Goal: Information Seeking & Learning: Check status

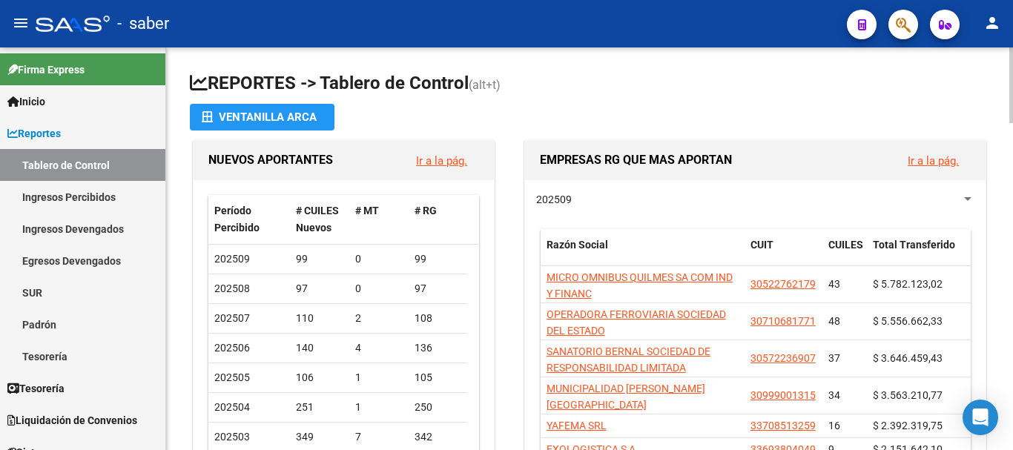
scroll to position [160, 0]
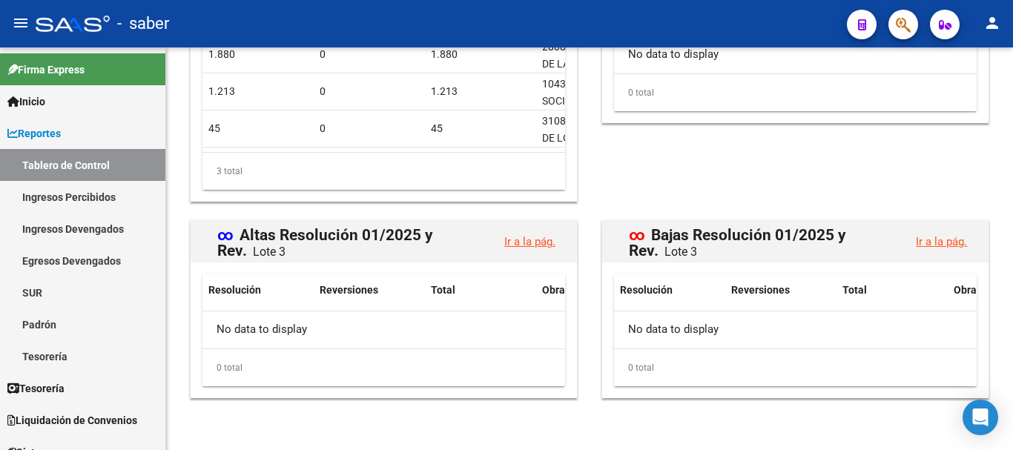
click at [78, 17] on div at bounding box center [73, 24] width 74 height 16
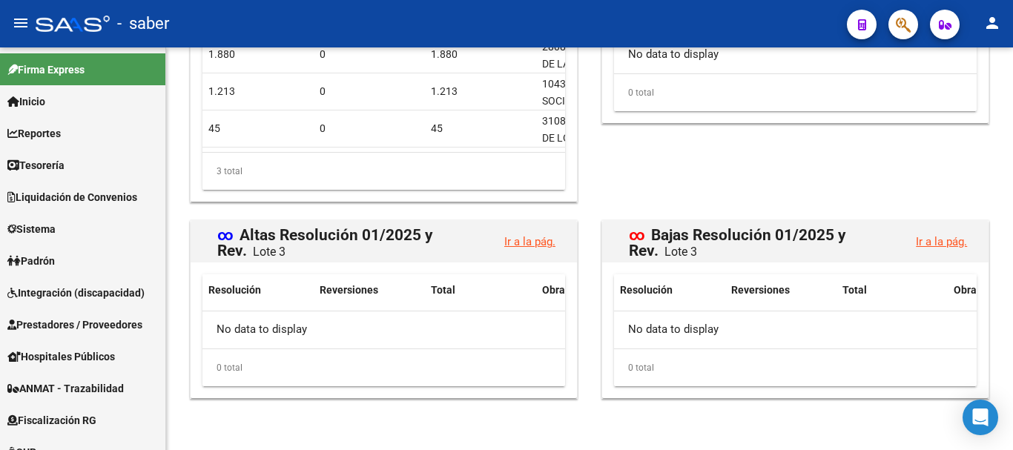
click at [82, 20] on div at bounding box center [73, 24] width 74 height 16
click at [79, 255] on link "Padrón" at bounding box center [82, 261] width 165 height 32
click at [39, 257] on span "Padrón" at bounding box center [30, 261] width 47 height 16
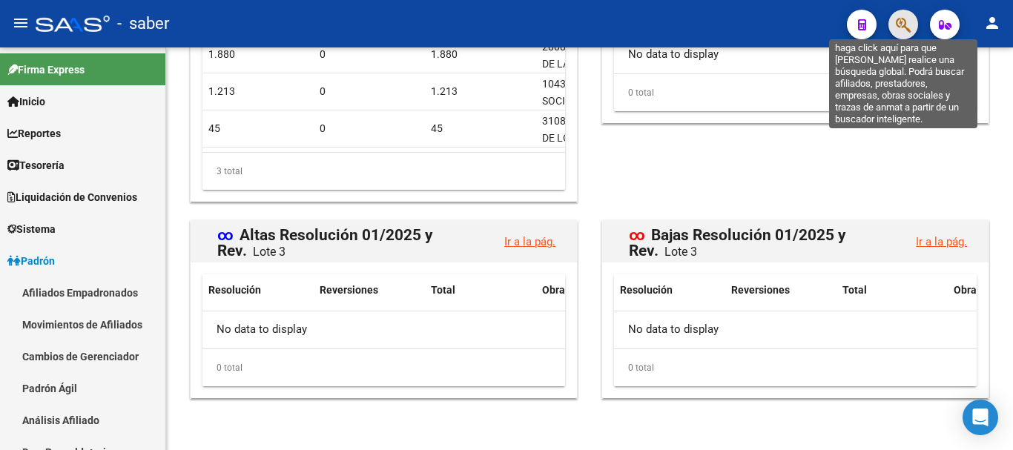
click at [907, 24] on icon "button" at bounding box center [903, 24] width 15 height 17
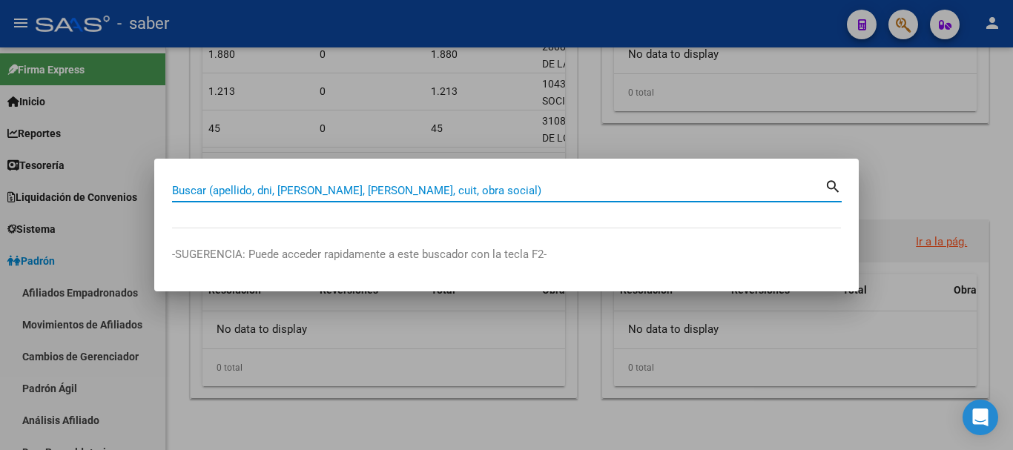
click at [338, 195] on div "Buscar (apellido, dni, [PERSON_NAME], [PERSON_NAME], cuit, obra social)" at bounding box center [498, 191] width 653 height 22
click at [340, 194] on input "Buscar (apellido, dni, [PERSON_NAME], [PERSON_NAME], cuit, obra social)" at bounding box center [498, 190] width 653 height 13
paste input "20416847321"
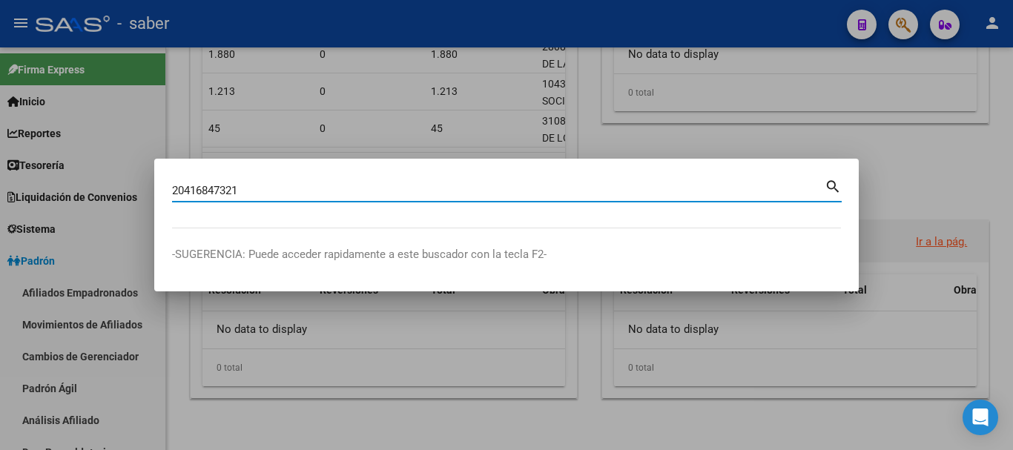
type input "20416847321"
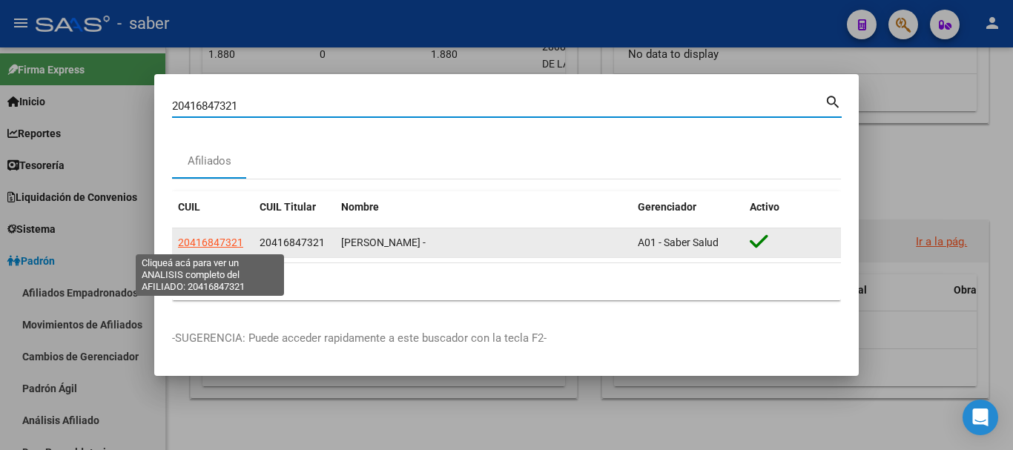
click at [218, 245] on span "20416847321" at bounding box center [210, 243] width 65 height 12
type textarea "20416847321"
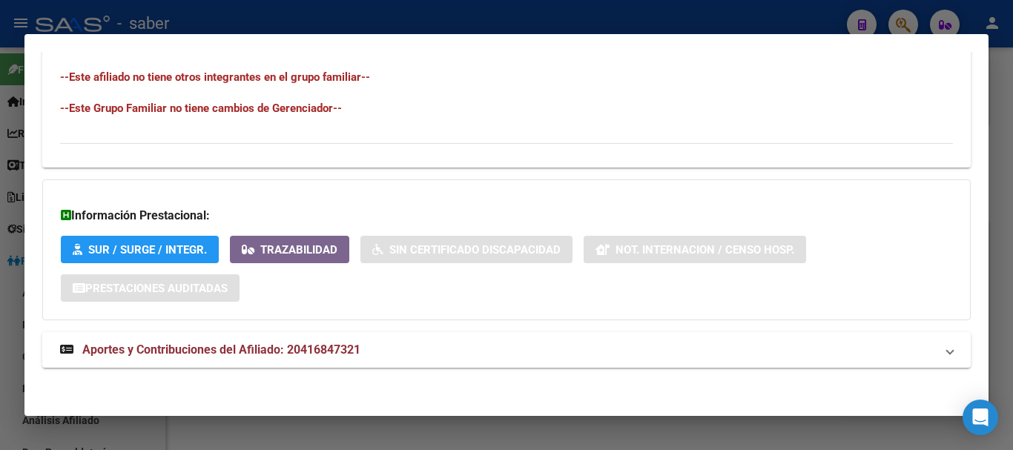
scroll to position [818, 0]
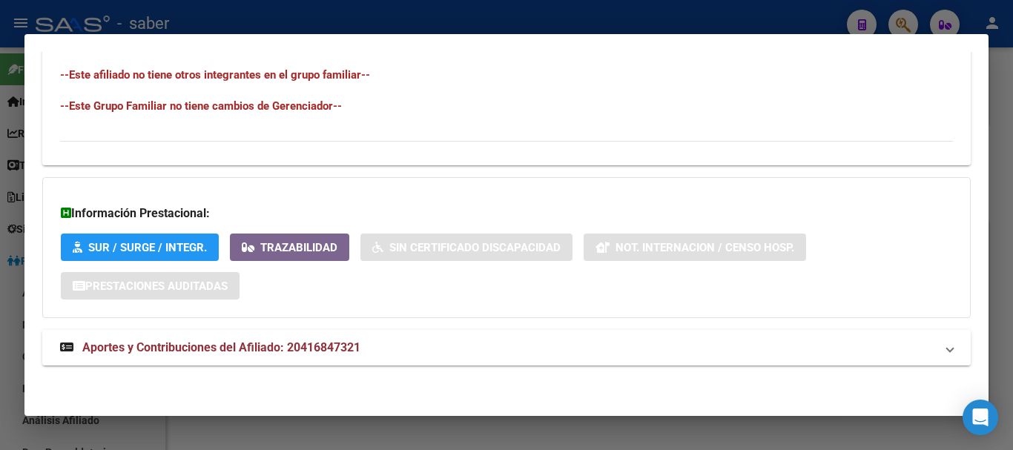
click at [255, 343] on span "Aportes y Contribuciones del Afiliado: 20416847321" at bounding box center [221, 347] width 278 height 14
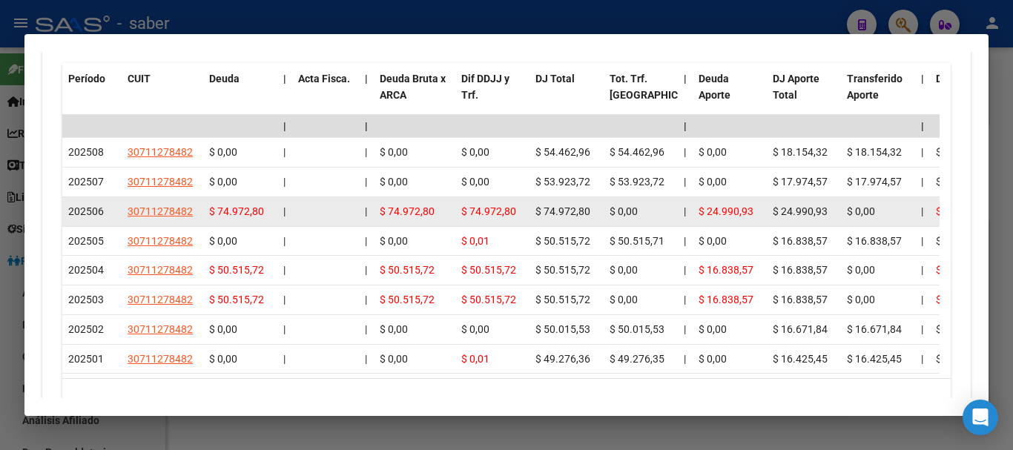
scroll to position [1412, 0]
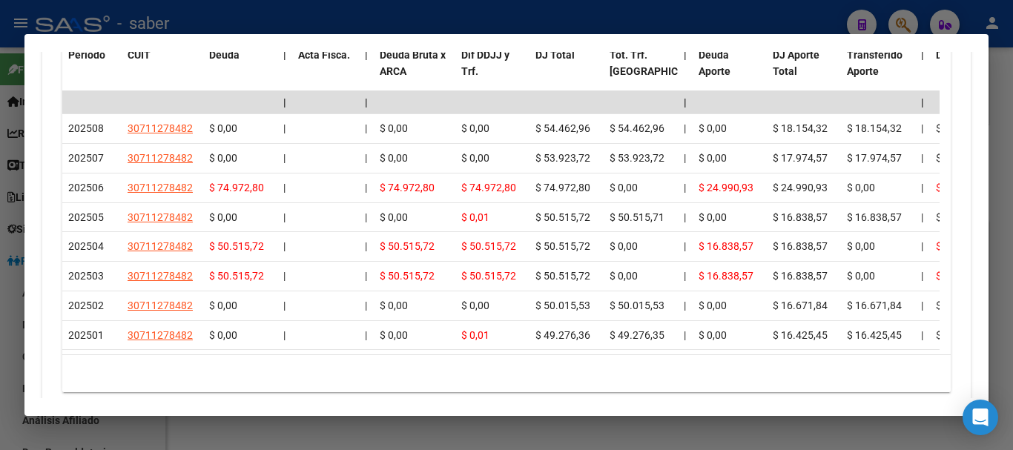
click at [404, 427] on div at bounding box center [506, 225] width 1013 height 450
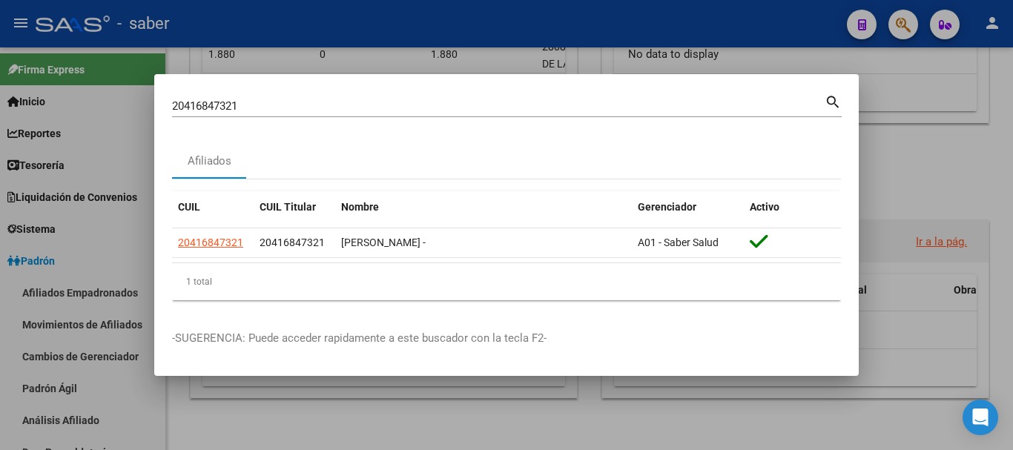
click at [913, 124] on div at bounding box center [506, 225] width 1013 height 450
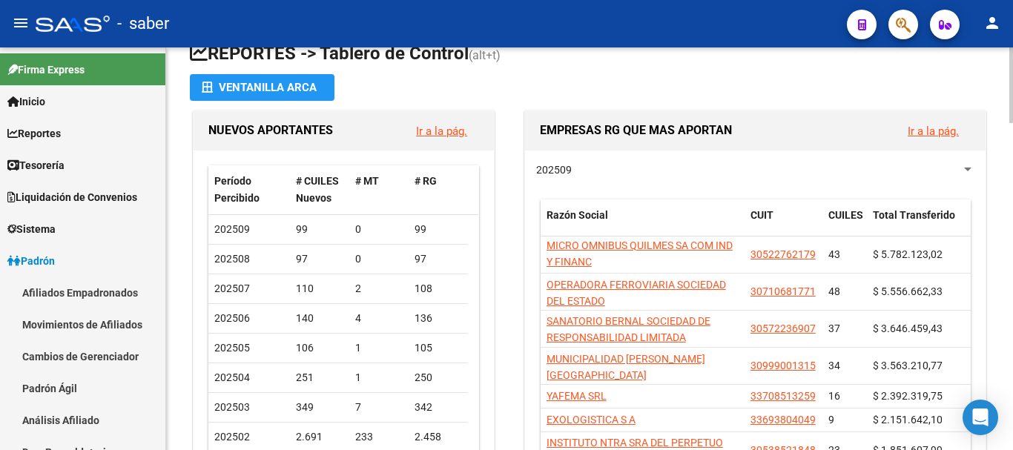
scroll to position [0, 0]
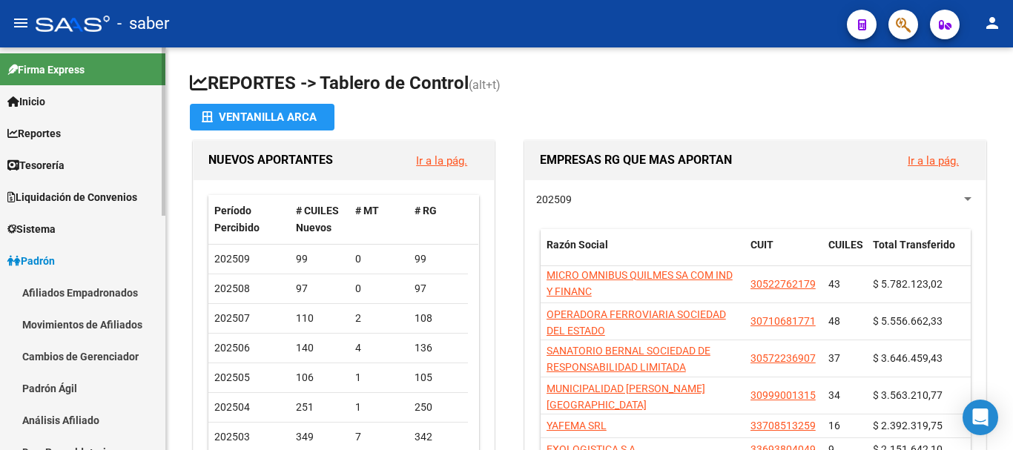
click at [45, 98] on span "Inicio" at bounding box center [26, 101] width 38 height 16
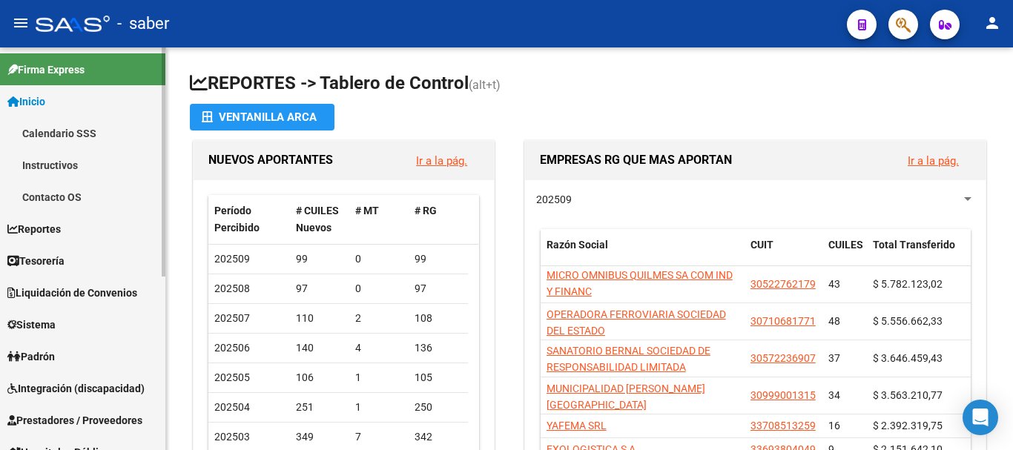
click at [36, 130] on link "Calendario SSS" at bounding box center [82, 133] width 165 height 32
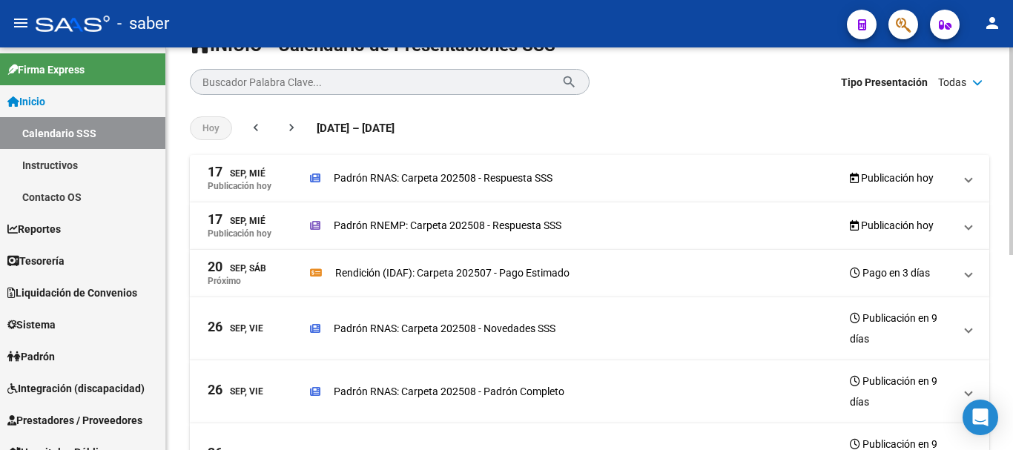
scroll to position [74, 0]
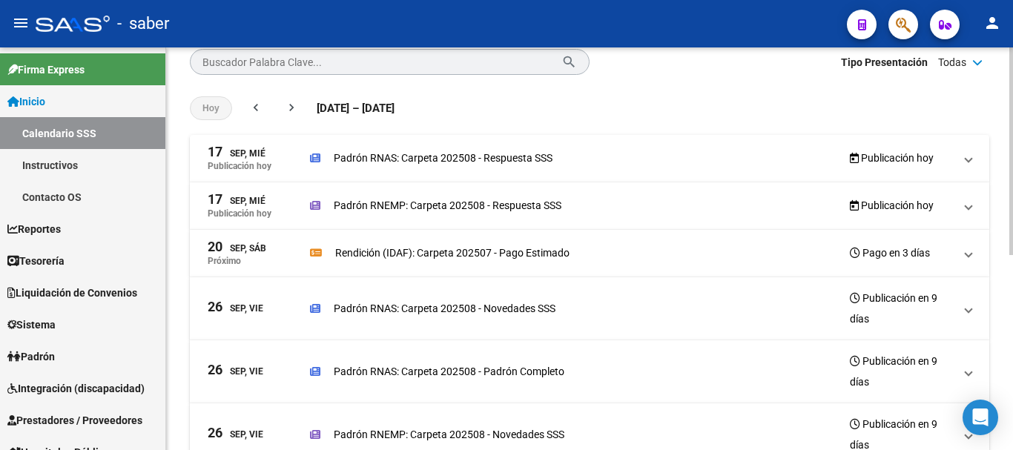
click at [963, 211] on span "[DATE], Mié Publicación [DATE] Padrón RNEMP: Carpeta 202508 - Respuesta SSS Pub…" at bounding box center [587, 206] width 758 height 26
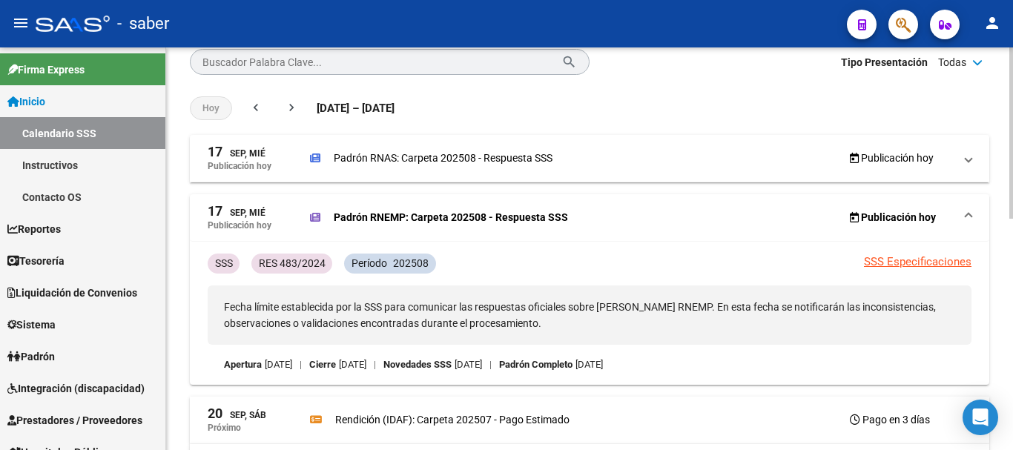
click at [918, 255] on link "SSS Especificaciones" at bounding box center [918, 261] width 108 height 13
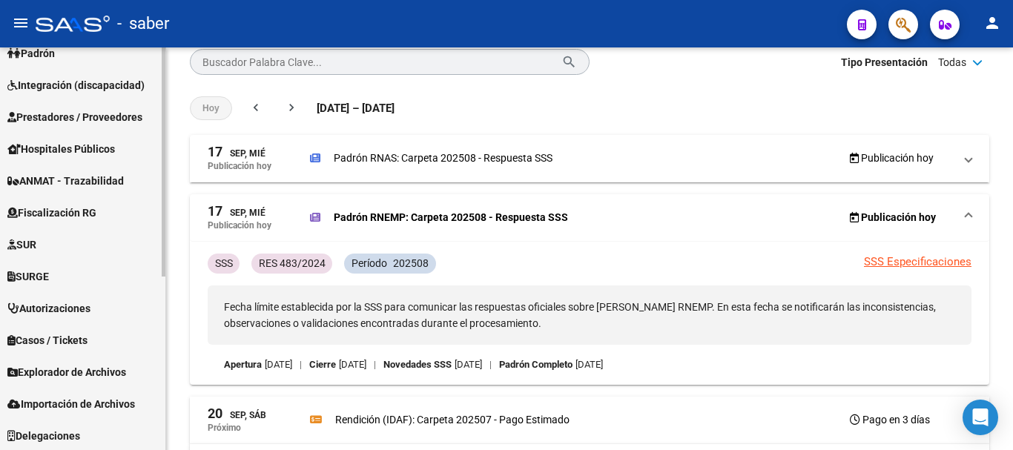
scroll to position [305, 0]
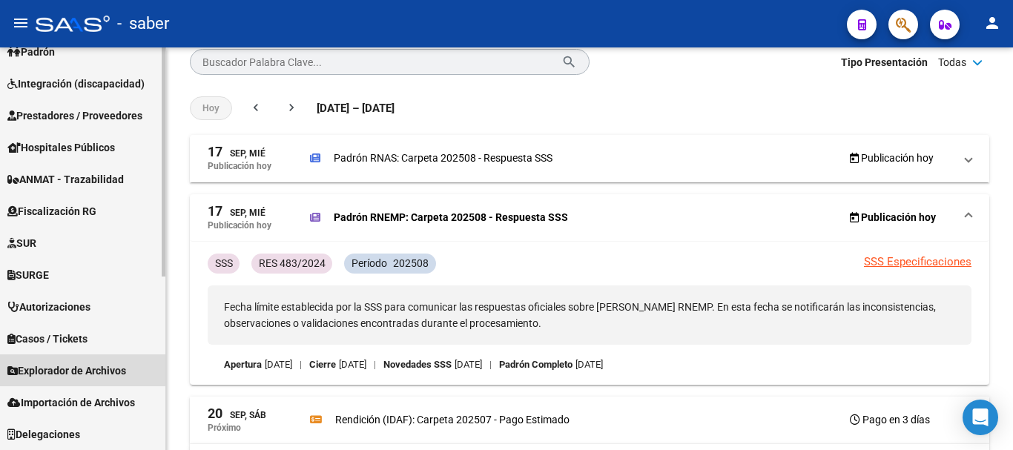
click at [62, 363] on span "Explorador de Archivos" at bounding box center [66, 371] width 119 height 16
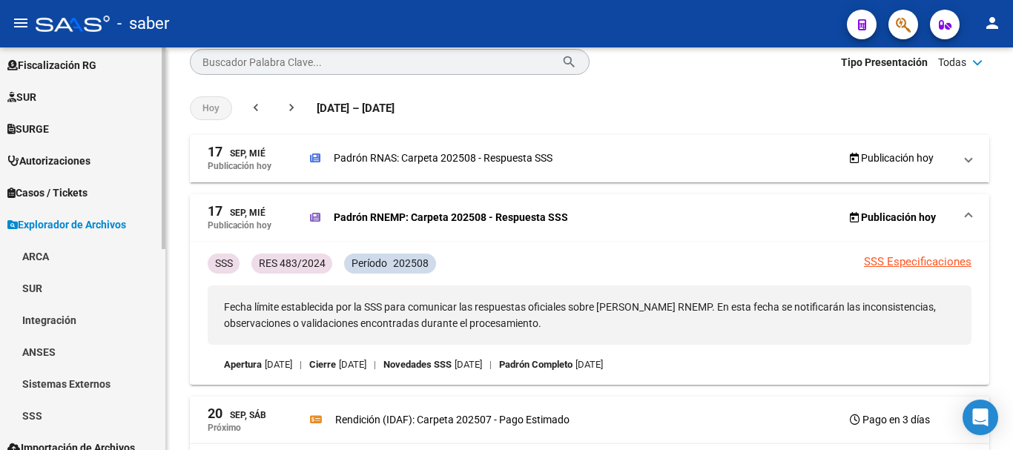
scroll to position [401, 0]
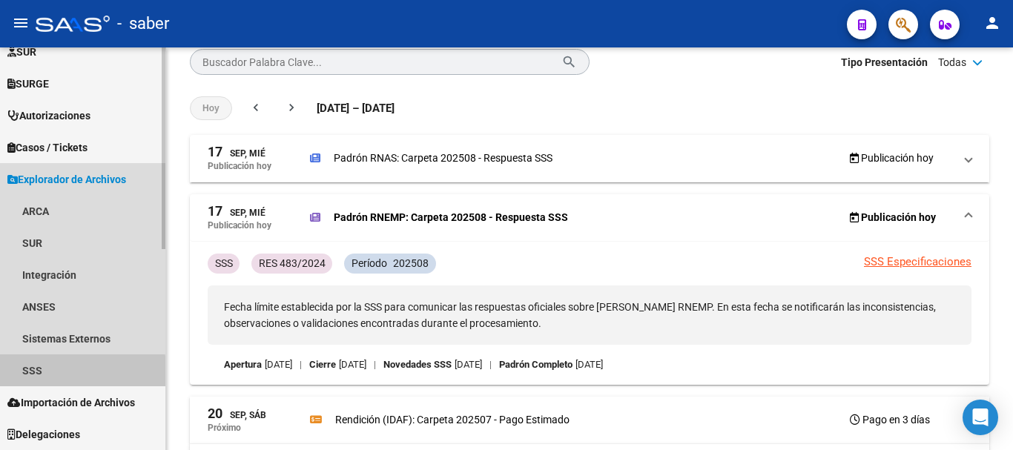
click at [22, 377] on link "SSS" at bounding box center [82, 371] width 165 height 32
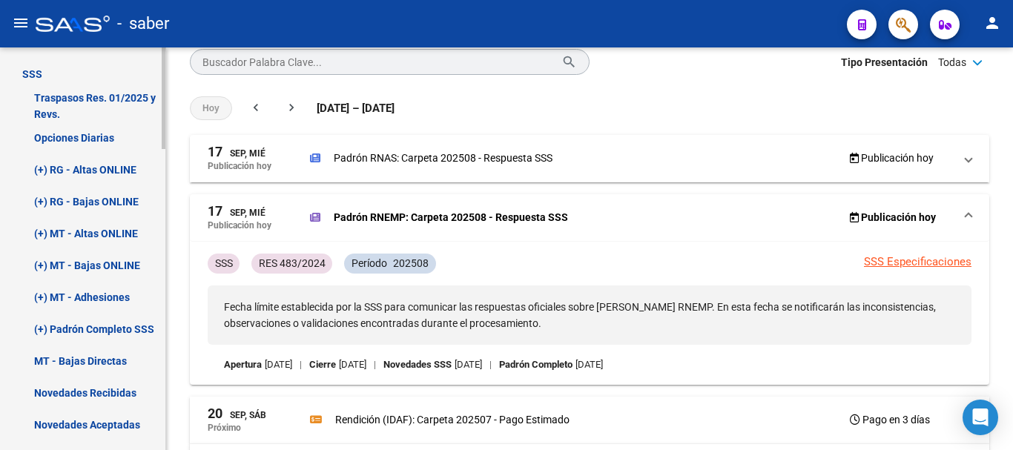
scroll to position [771, 0]
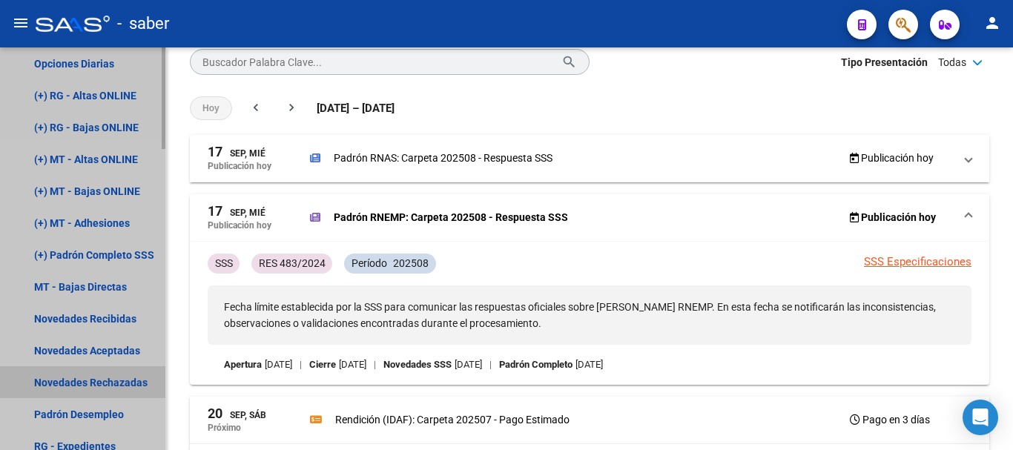
click at [63, 388] on link "Novedades Rechazadas" at bounding box center [82, 382] width 165 height 32
